Goal: Information Seeking & Learning: Learn about a topic

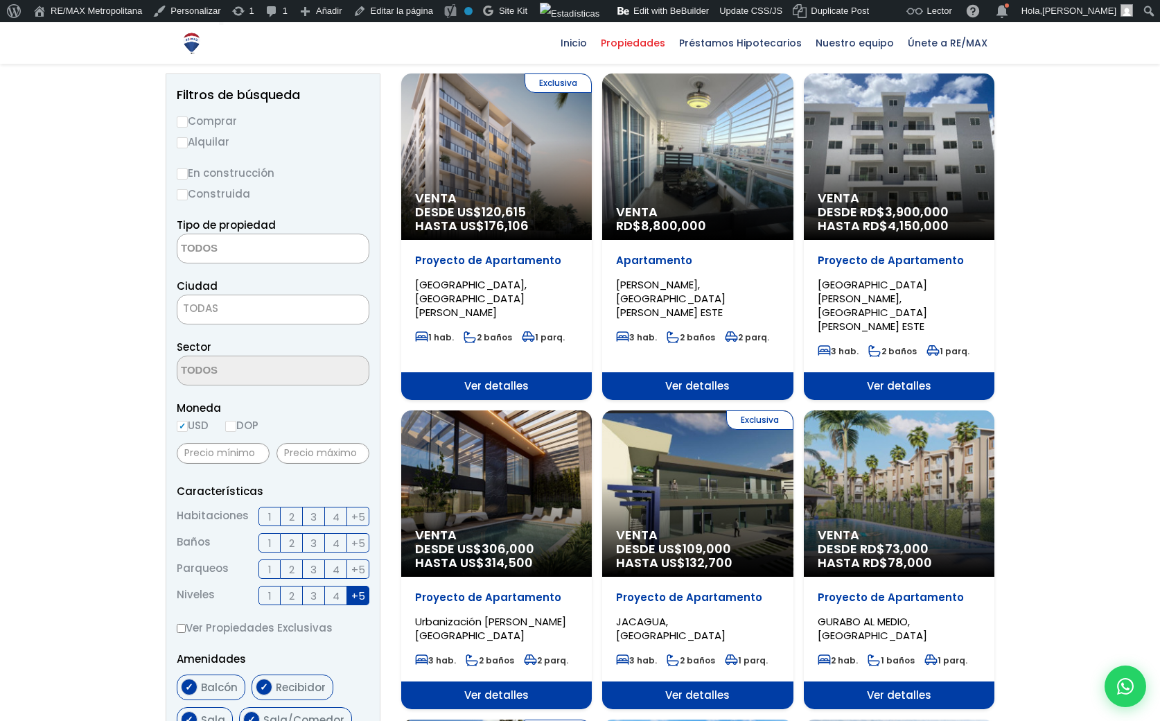
scroll to position [141, 0]
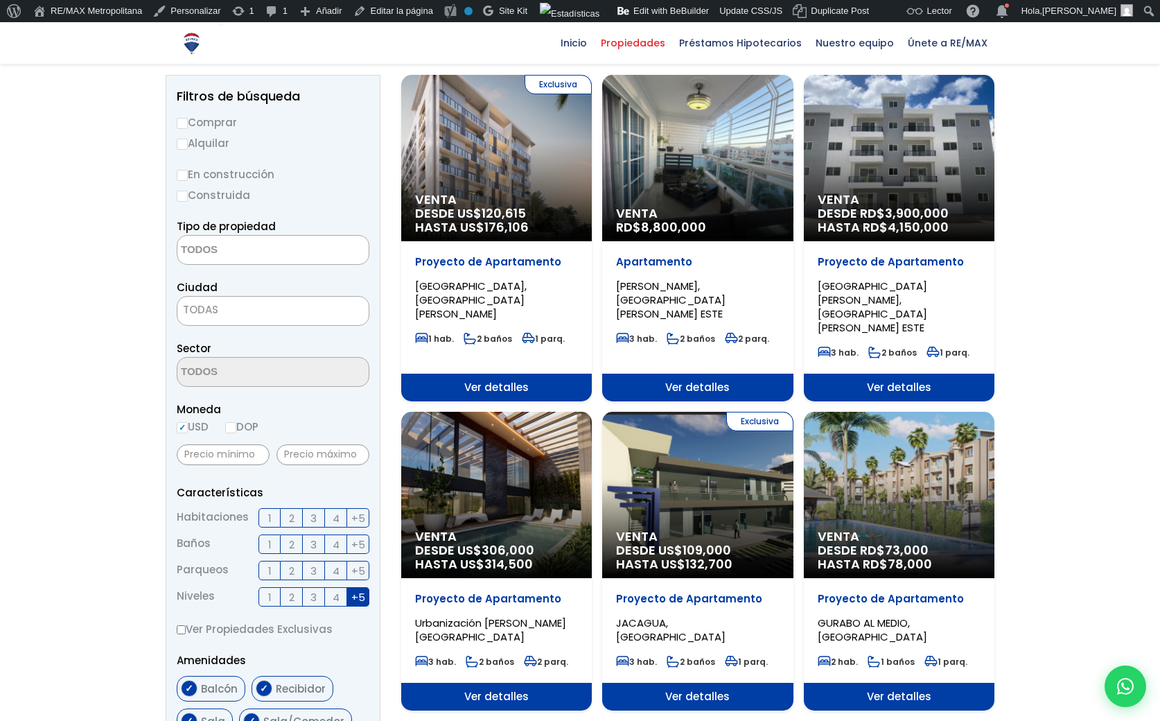
click at [360, 600] on span "+5" at bounding box center [358, 596] width 14 height 17
click at [0, 0] on input "+5" at bounding box center [0, 0] width 0 height 0
click at [354, 572] on span "+5" at bounding box center [358, 570] width 14 height 17
click at [0, 0] on input "+5" at bounding box center [0, 0] width 0 height 0
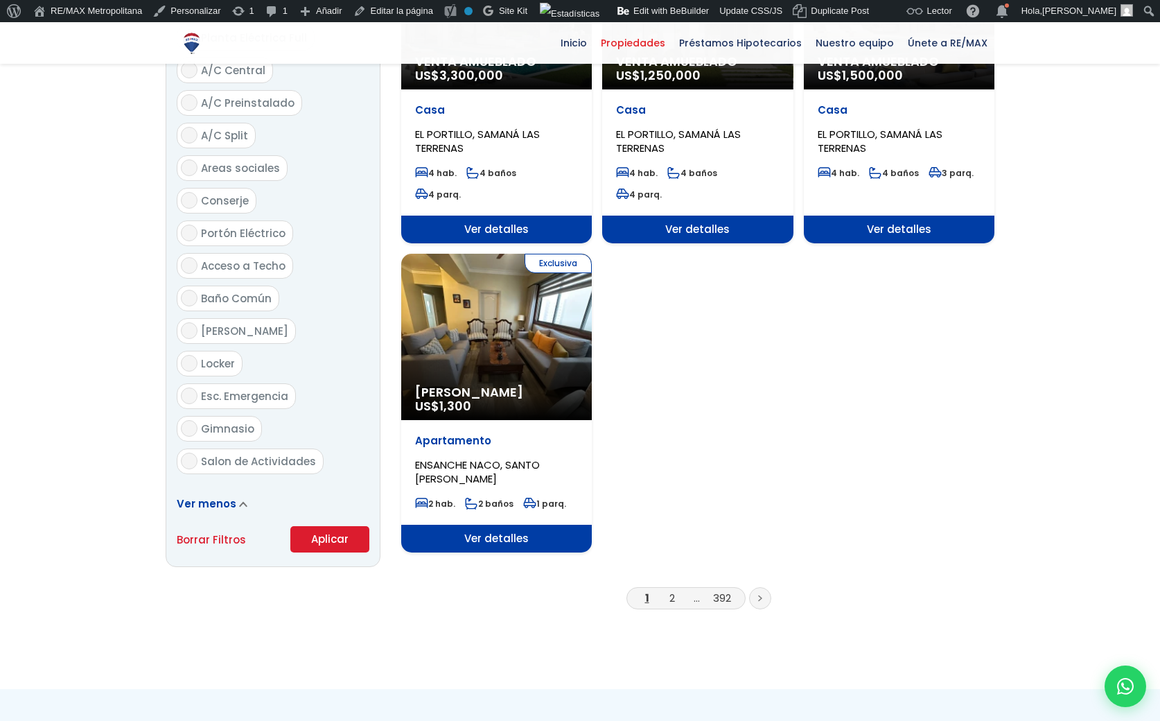
scroll to position [1569, 0]
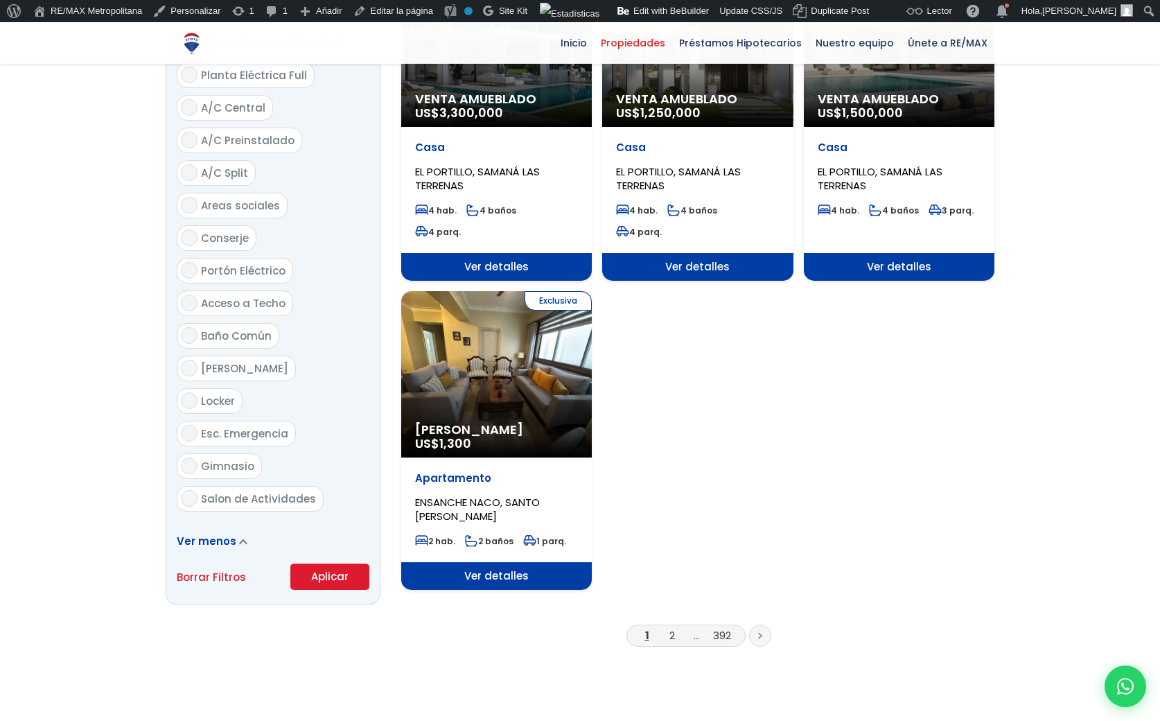
click at [204, 568] on link "Borrar Filtros" at bounding box center [211, 576] width 69 height 17
select select
checkbox input "false"
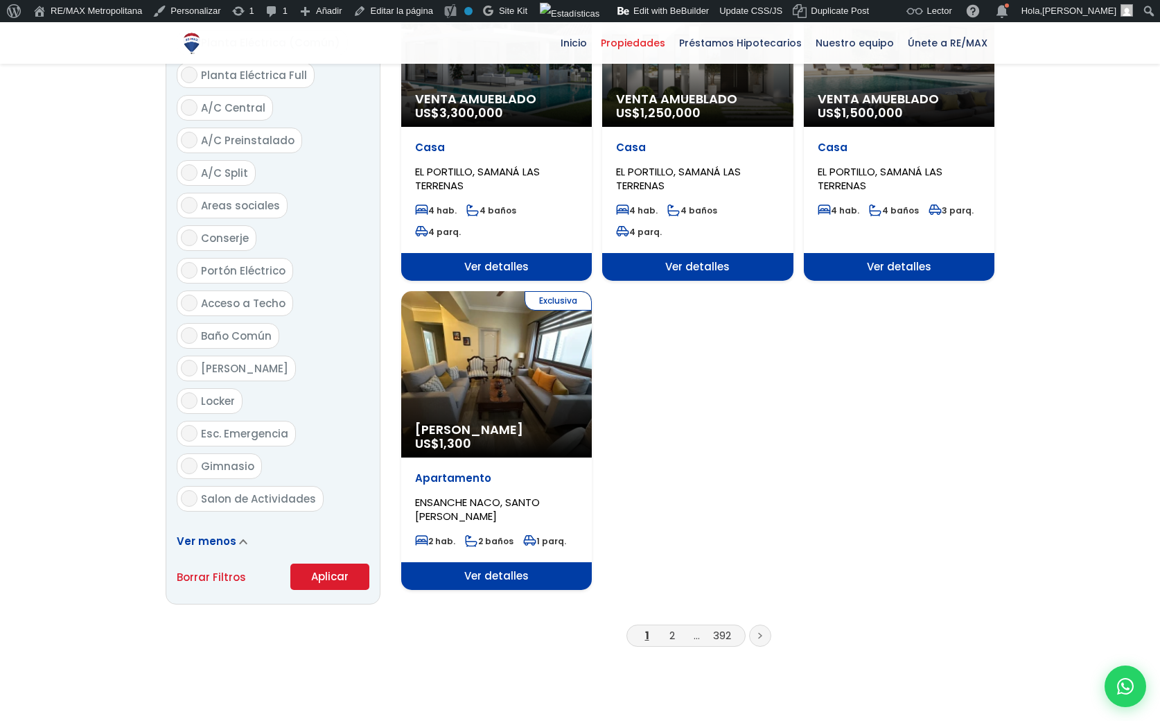
checkbox input "false"
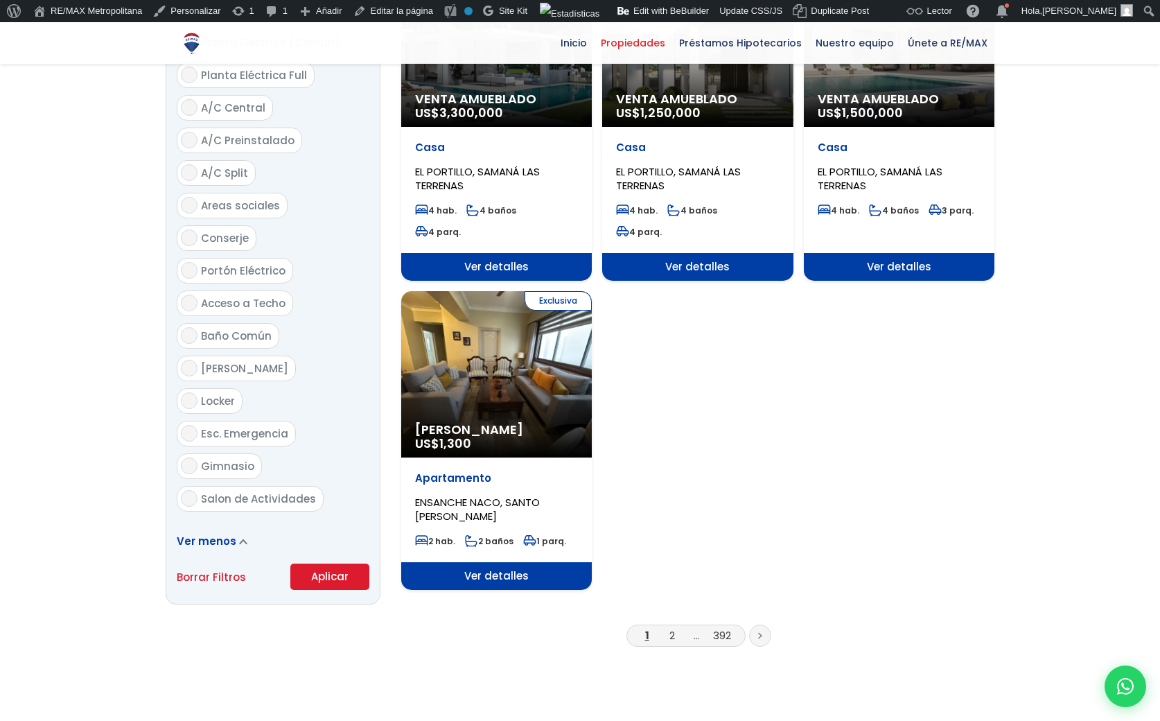
checkbox input "false"
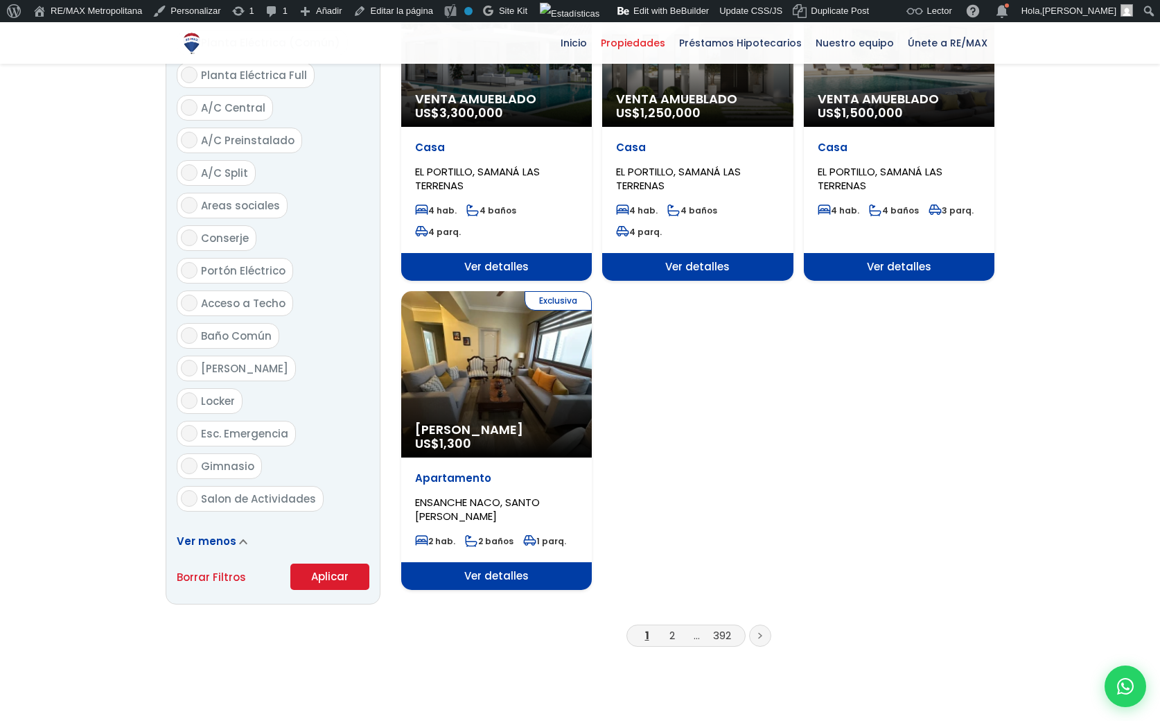
checkbox input "false"
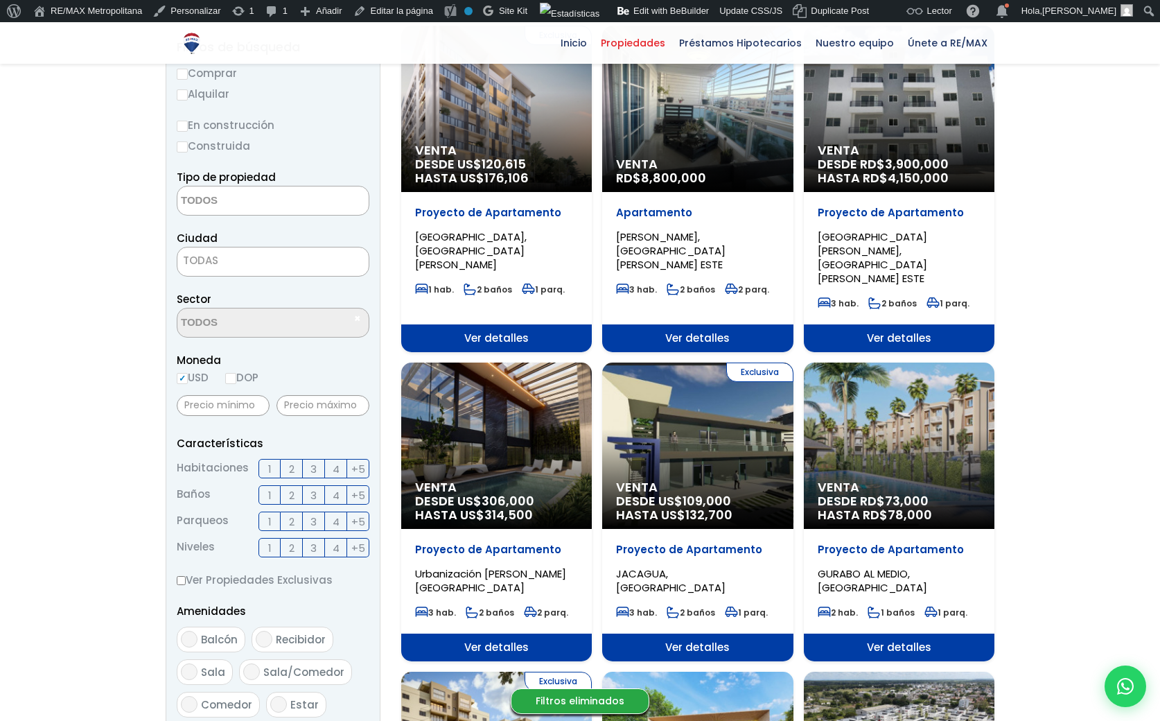
scroll to position [191, 0]
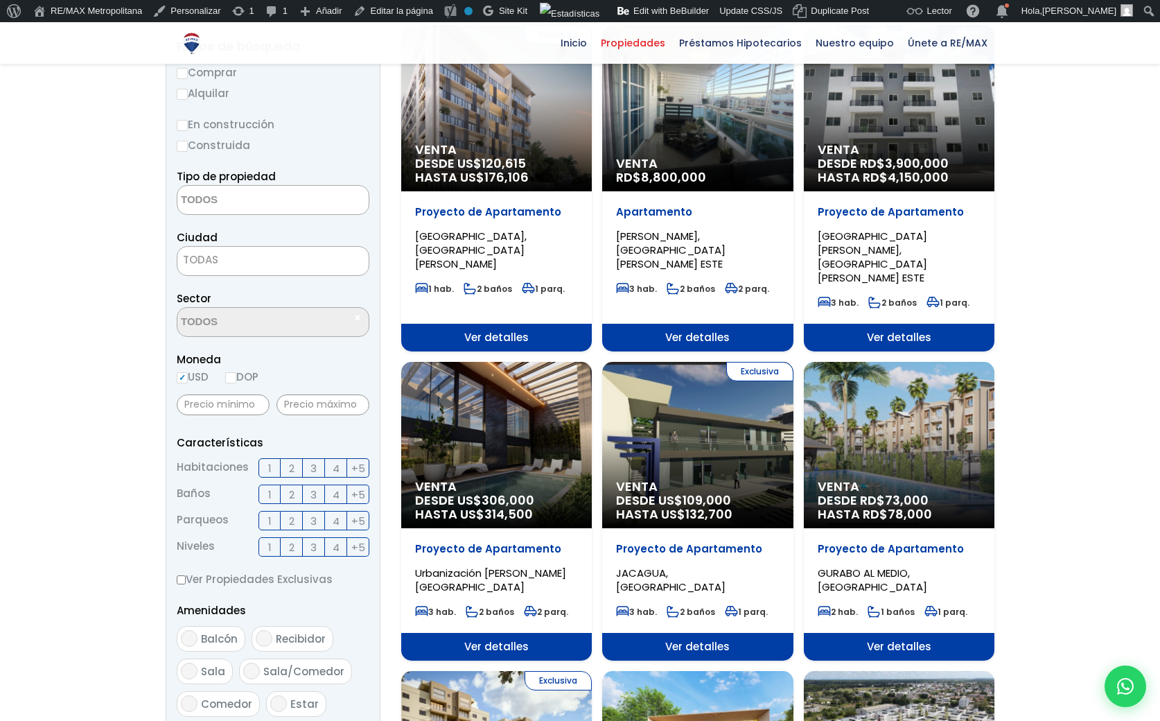
click at [352, 523] on span "+5" at bounding box center [358, 520] width 14 height 17
click at [0, 0] on input "+5" at bounding box center [0, 0] width 0 height 0
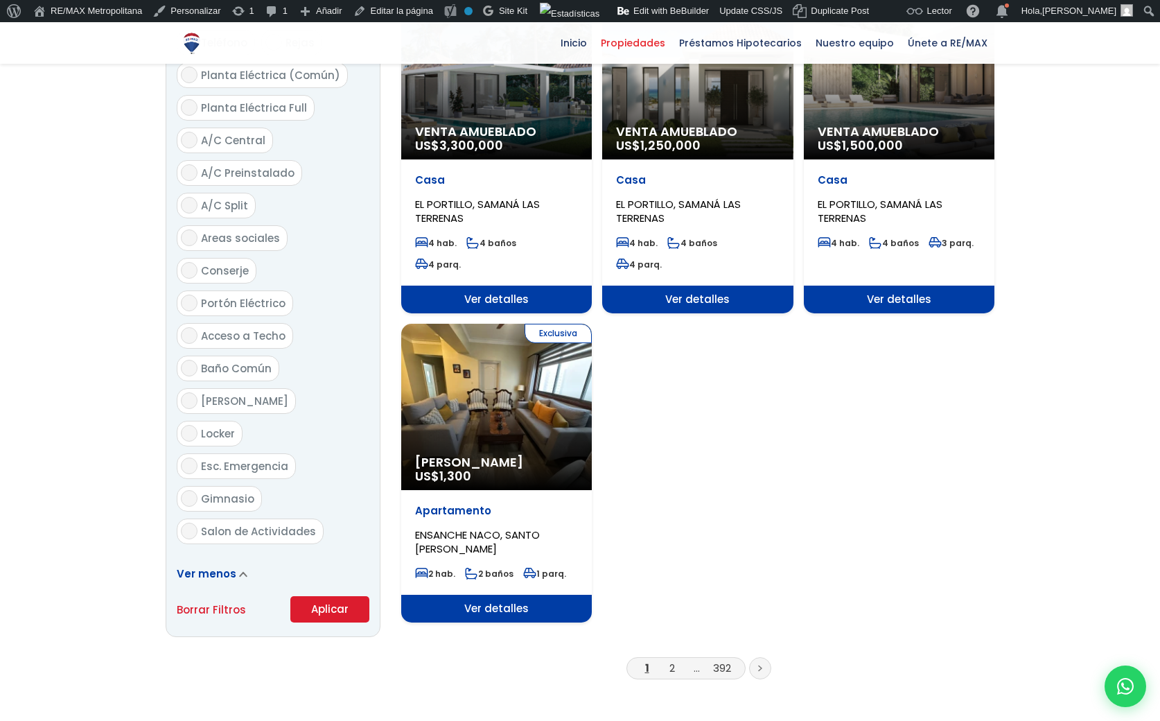
scroll to position [1537, 0]
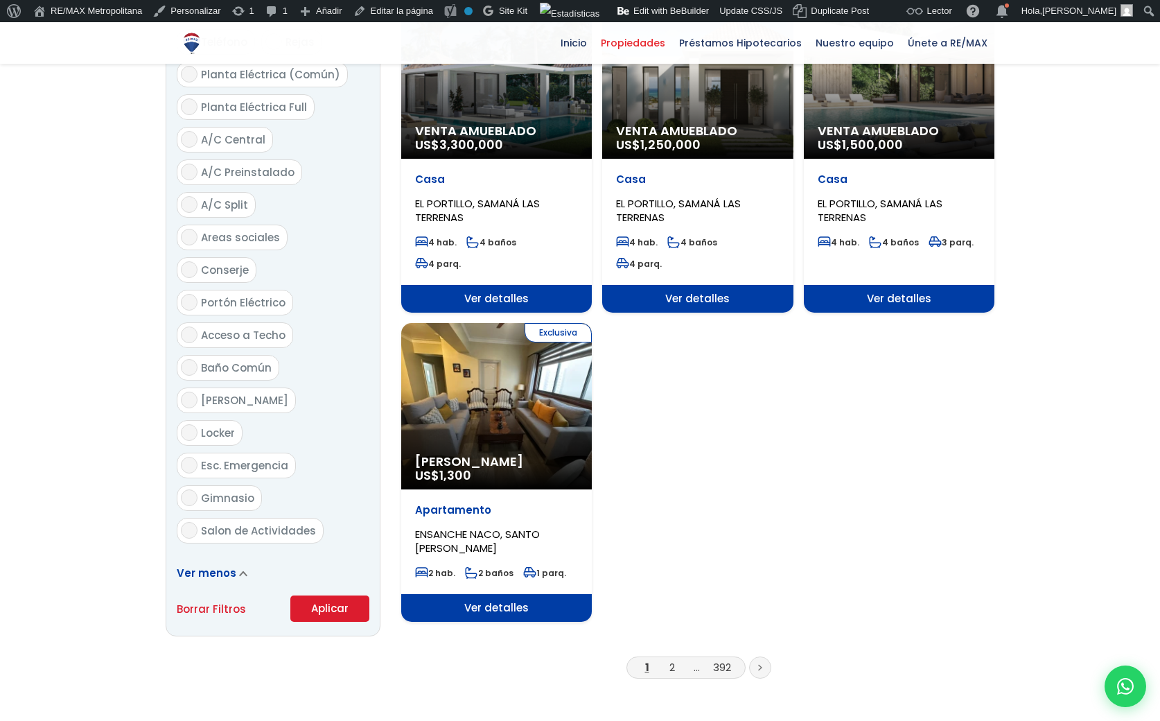
click at [324, 595] on button "Aplicar" at bounding box center [329, 608] width 79 height 26
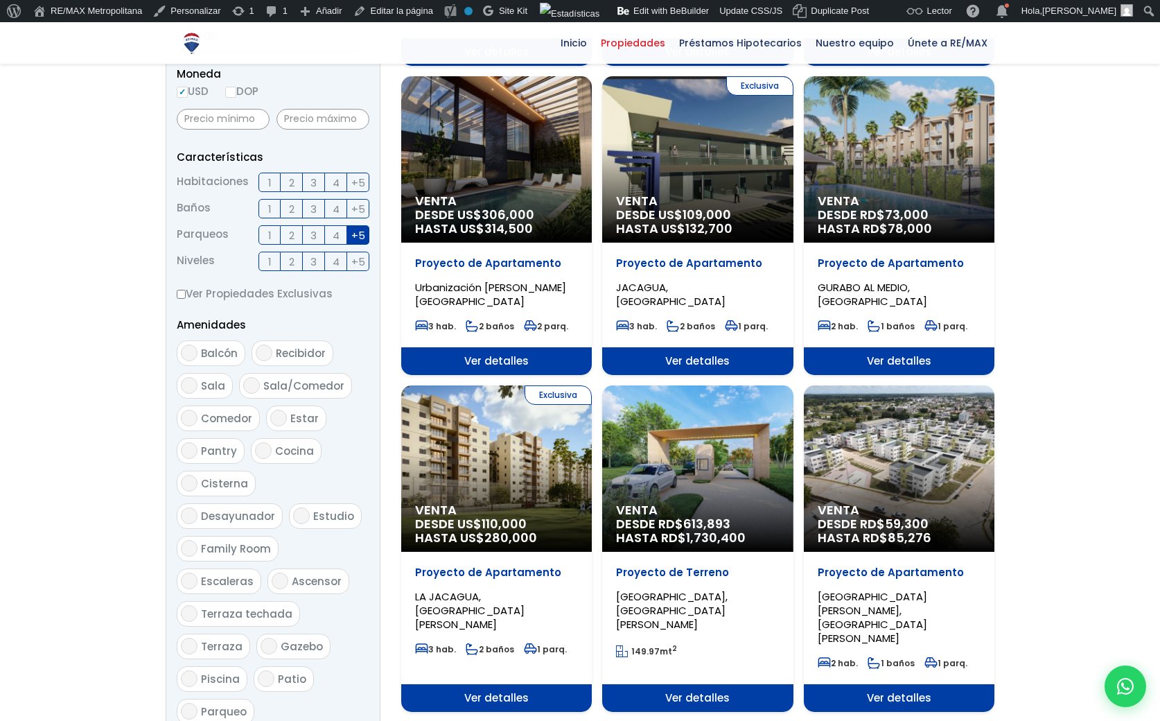
scroll to position [476, 0]
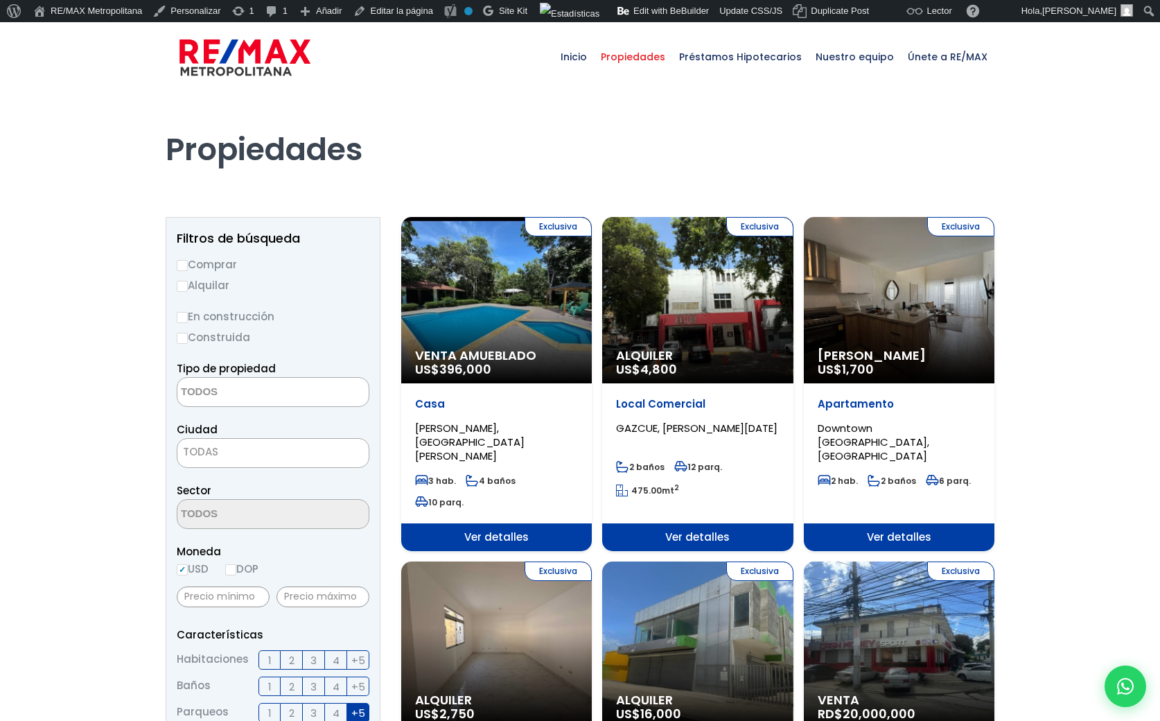
select select
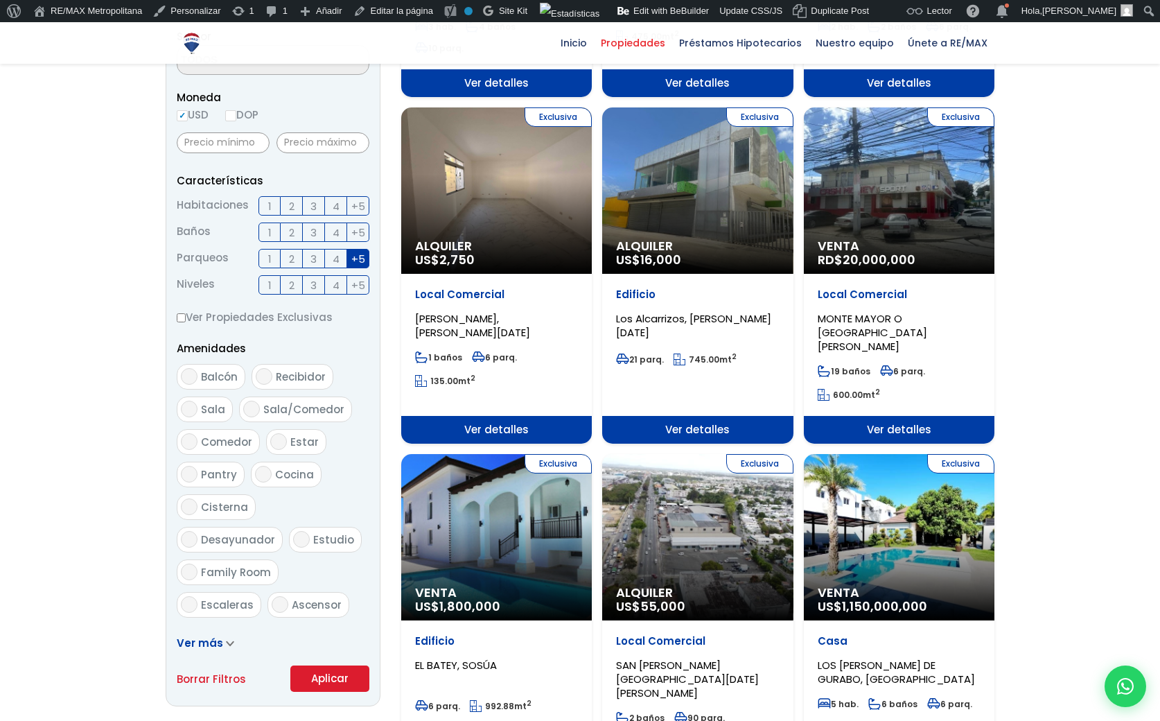
scroll to position [453, 0]
